Goal: Task Accomplishment & Management: Use online tool/utility

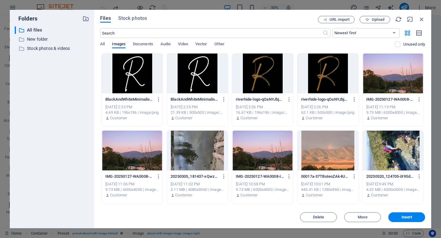
select select "%"
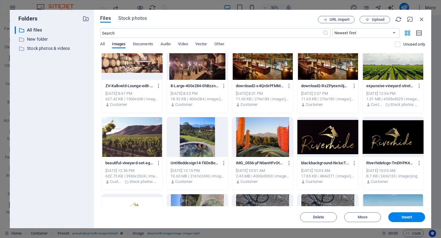
scroll to position [694, 0]
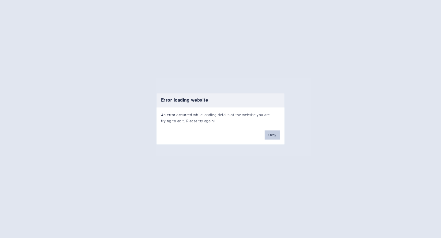
click at [274, 135] on button "Okay" at bounding box center [271, 135] width 15 height 9
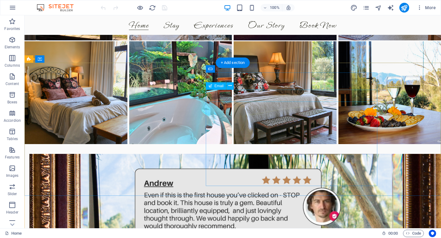
scroll to position [1245, 0]
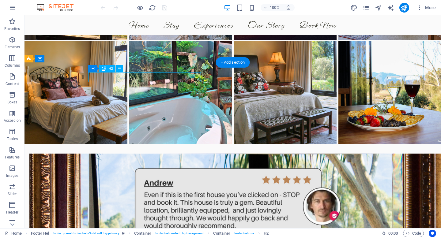
click at [118, 69] on icon at bounding box center [119, 68] width 3 height 6
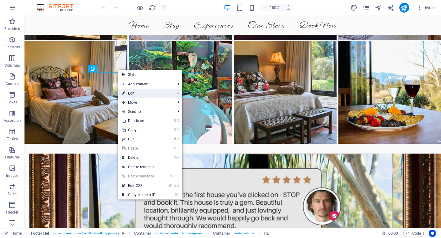
click at [130, 92] on link "⏎ Edit" at bounding box center [138, 93] width 41 height 9
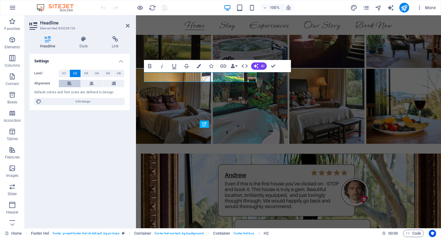
click at [67, 80] on button at bounding box center [70, 83] width 22 height 7
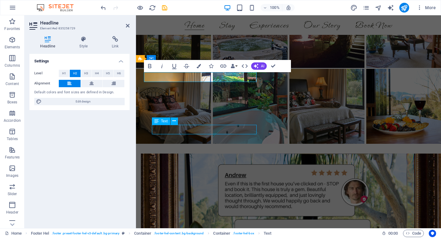
scroll to position [1245, 0]
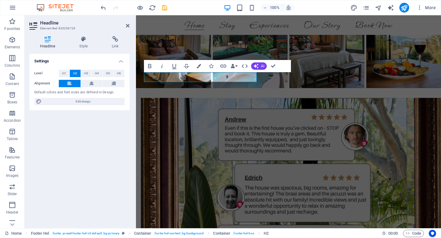
scroll to position [1189, 0]
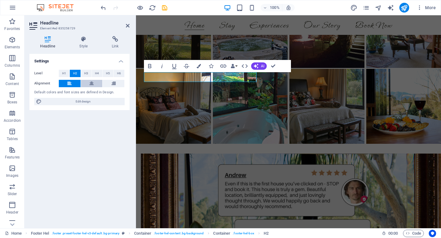
click at [91, 84] on icon at bounding box center [91, 83] width 4 height 7
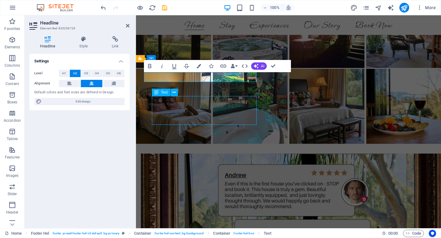
scroll to position [1245, 0]
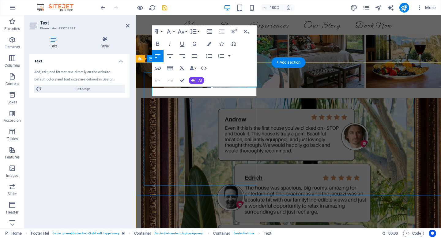
scroll to position [1189, 0]
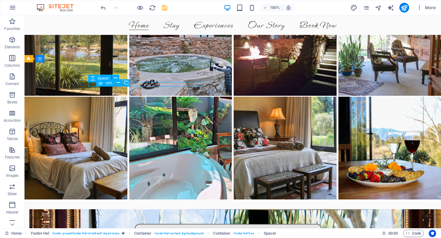
scroll to position [1245, 0]
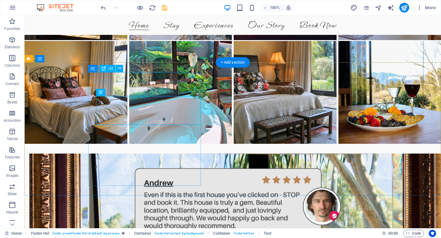
click at [121, 68] on button at bounding box center [119, 68] width 7 height 7
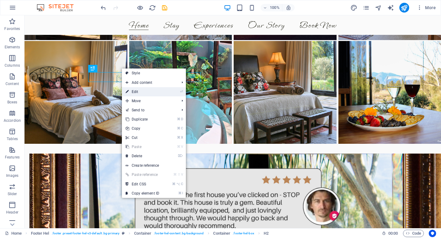
click at [132, 90] on link "⏎ Edit" at bounding box center [142, 91] width 41 height 9
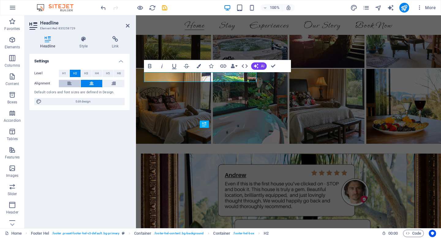
click at [73, 83] on button at bounding box center [70, 83] width 22 height 7
click at [83, 44] on h4 "Style" at bounding box center [85, 42] width 32 height 13
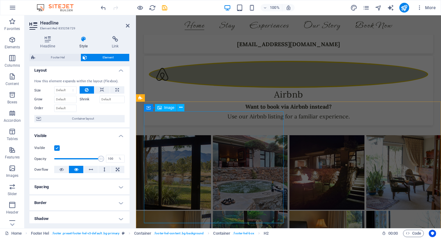
scroll to position [1006, 0]
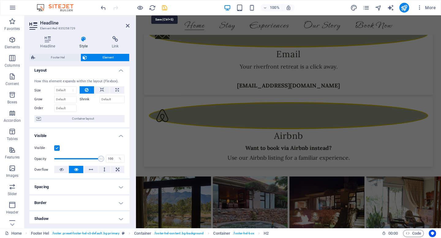
click at [165, 6] on icon "save" at bounding box center [164, 7] width 7 height 7
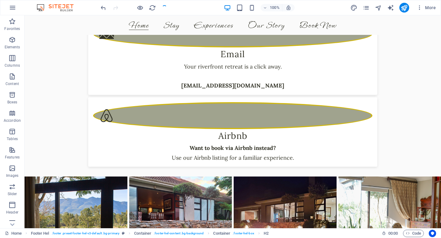
scroll to position [1200, 0]
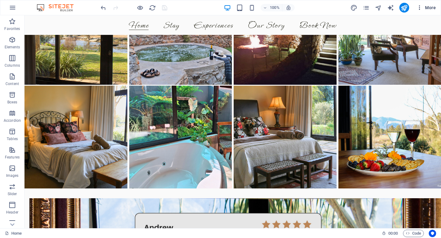
click at [429, 7] on span "More" at bounding box center [425, 8] width 19 height 6
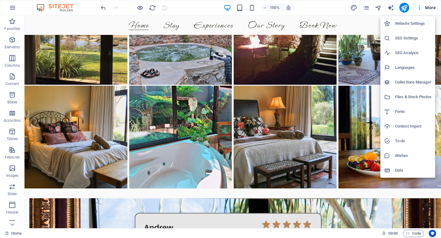
click at [394, 52] on div at bounding box center [389, 53] width 11 height 6
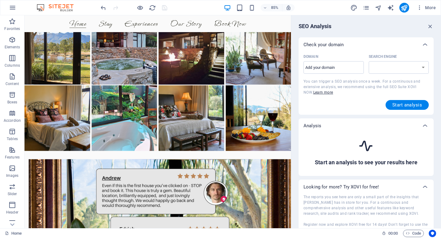
scroll to position [1186, 0]
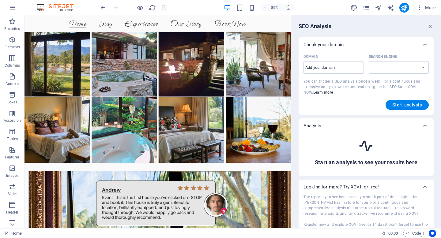
select select "google.com"
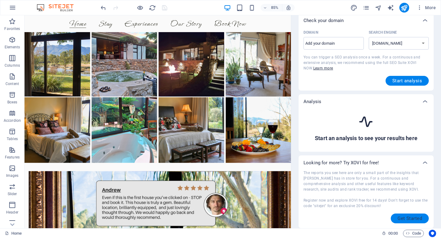
click at [401, 217] on span "Get Started" at bounding box center [409, 218] width 24 height 5
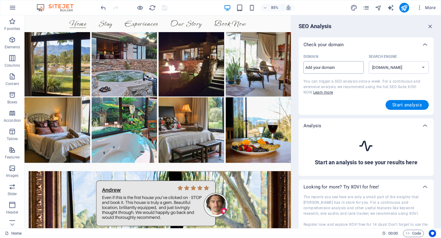
click at [327, 69] on input "Domain ​" at bounding box center [333, 68] width 60 height 10
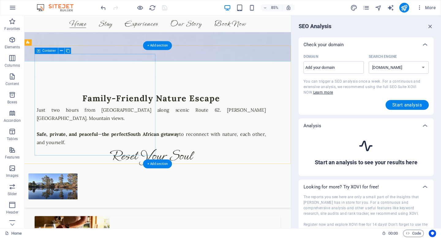
scroll to position [264, 0]
